Goal: Task Accomplishment & Management: Manage account settings

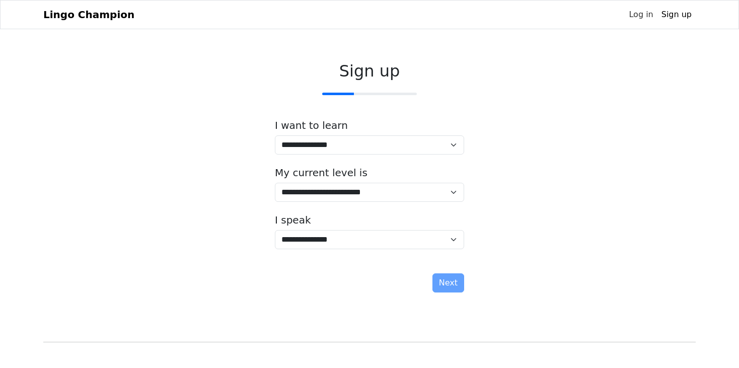
click at [648, 17] on link "Log in" at bounding box center [640, 15] width 32 height 20
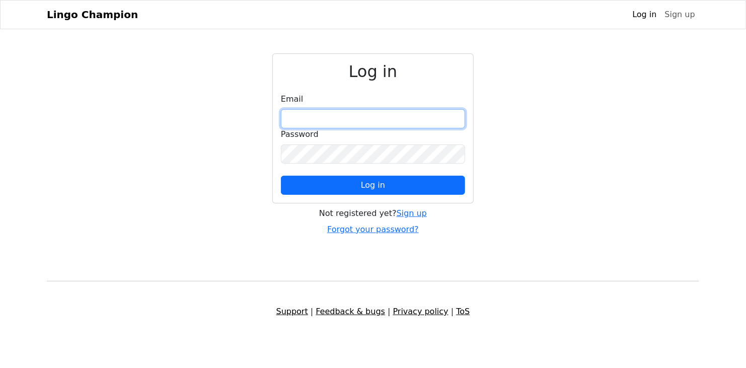
click at [360, 113] on input "email" at bounding box center [373, 118] width 184 height 19
type input "**********"
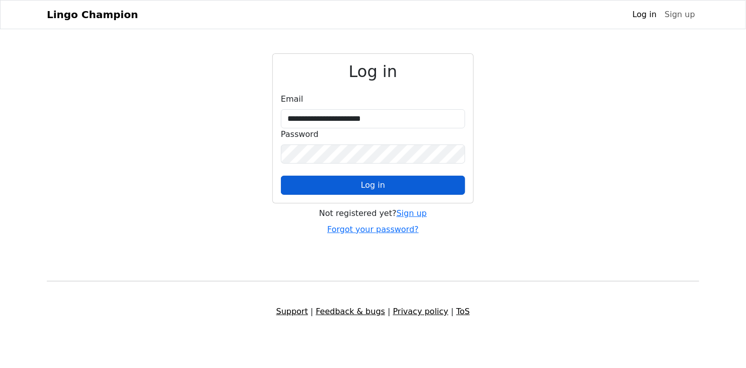
click at [336, 183] on button "Log in" at bounding box center [373, 185] width 184 height 19
